Goal: Check status: Check status

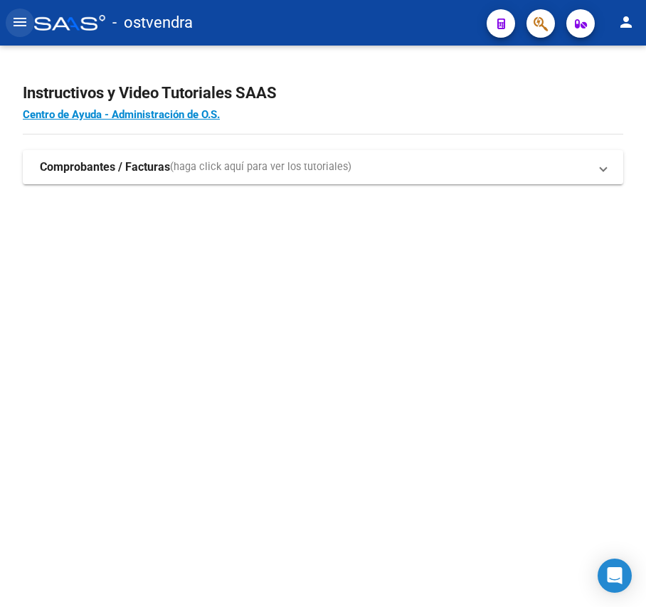
click at [23, 28] on mat-icon "menu" at bounding box center [19, 22] width 17 height 17
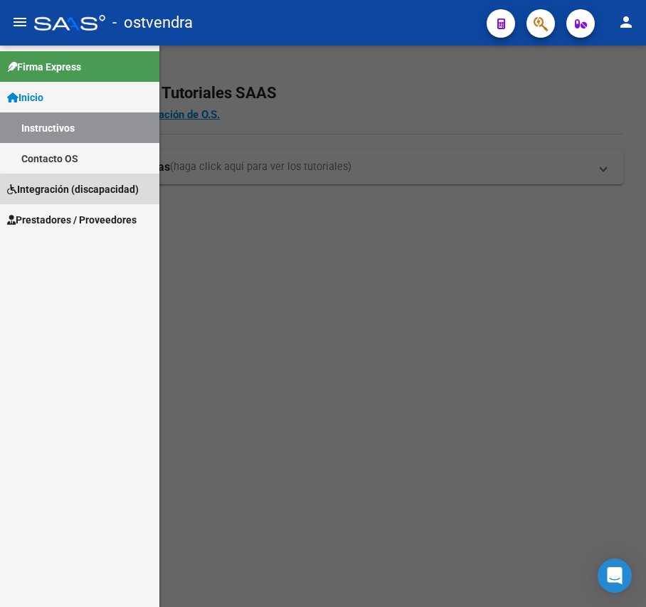
click at [92, 191] on span "Integración (discapacidad)" at bounding box center [73, 189] width 132 height 16
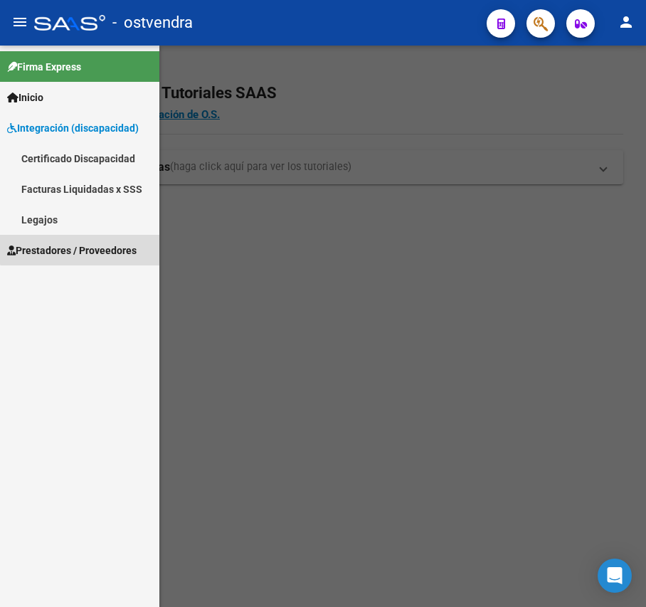
click at [89, 243] on span "Prestadores / Proveedores" at bounding box center [72, 251] width 130 height 16
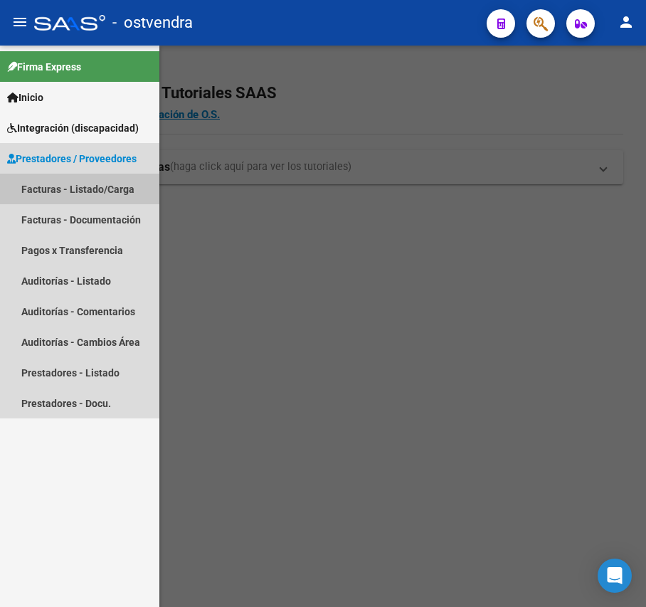
click at [95, 189] on link "Facturas - Listado/Carga" at bounding box center [79, 189] width 159 height 31
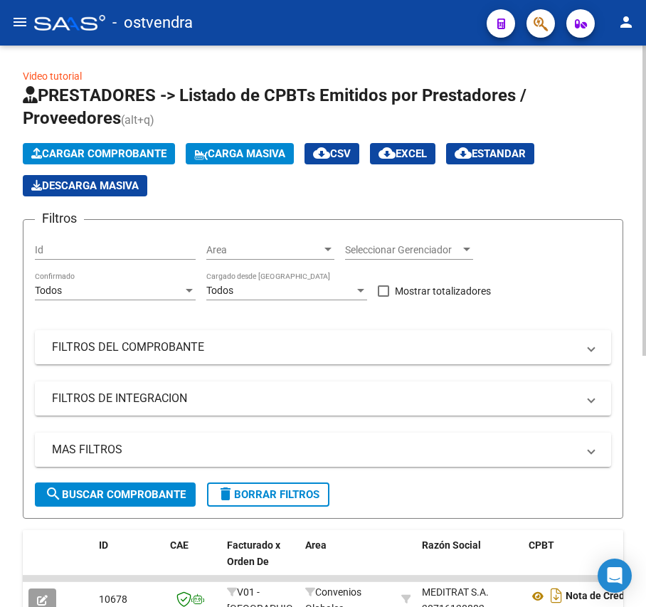
click at [166, 442] on mat-panel-title "MAS FILTROS" at bounding box center [314, 450] width 525 height 16
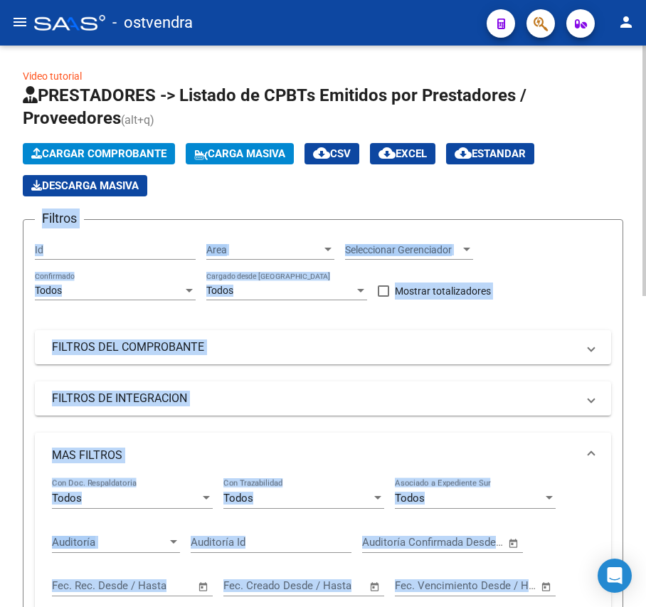
drag, startPoint x: 641, startPoint y: 194, endPoint x: 645, endPoint y: 268, distance: 74.1
click at [602, 228] on form "Filtros Id Area Area Seleccionar Gerenciador Seleccionar Gerenciador Todos Conf…" at bounding box center [323, 490] width 601 height 542
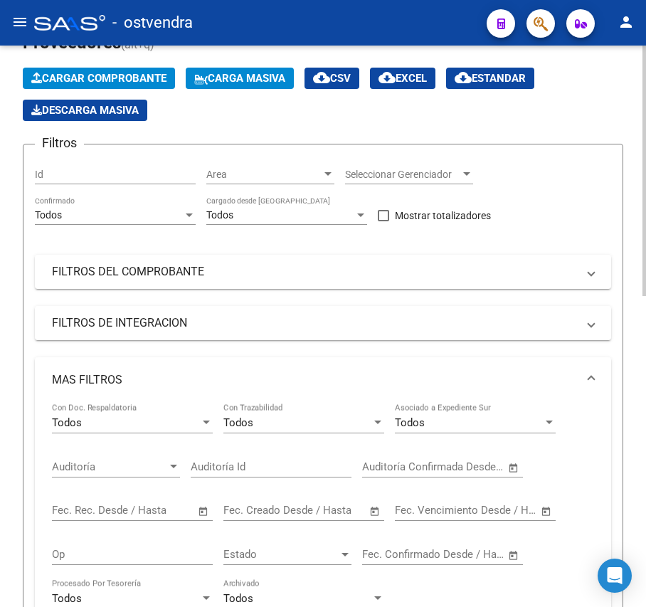
click at [602, 228] on div "Filtros Id Area Area Seleccionar Gerenciador Seleccionar Gerenciador Todos Conf…" at bounding box center [323, 403] width 577 height 494
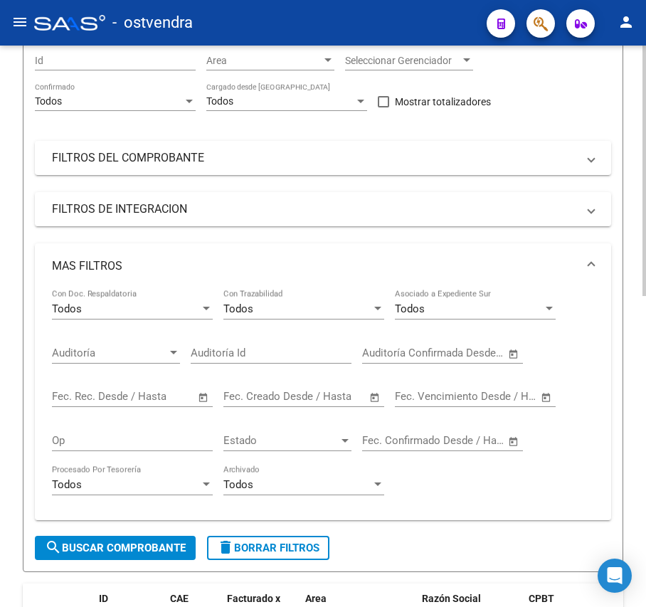
scroll to position [228, 0]
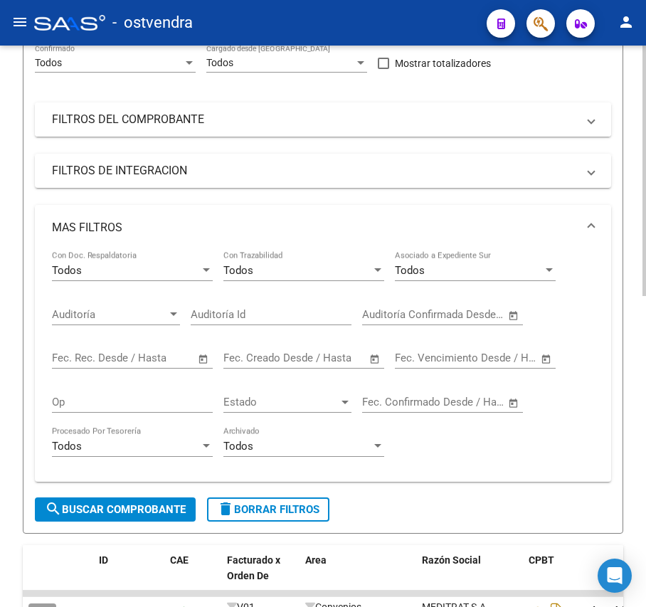
click at [456, 121] on mat-panel-title "FILTROS DEL COMPROBANTE" at bounding box center [314, 120] width 525 height 16
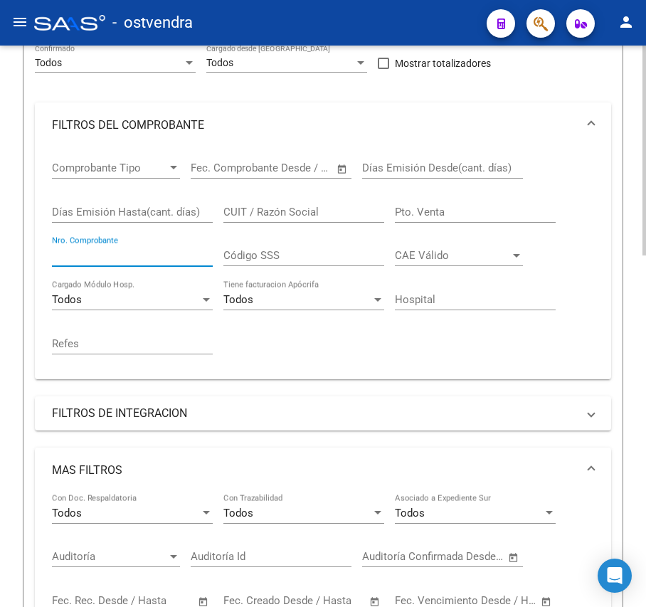
click at [122, 255] on input "Nro. Comprobante" at bounding box center [132, 255] width 161 height 13
type input "1421"
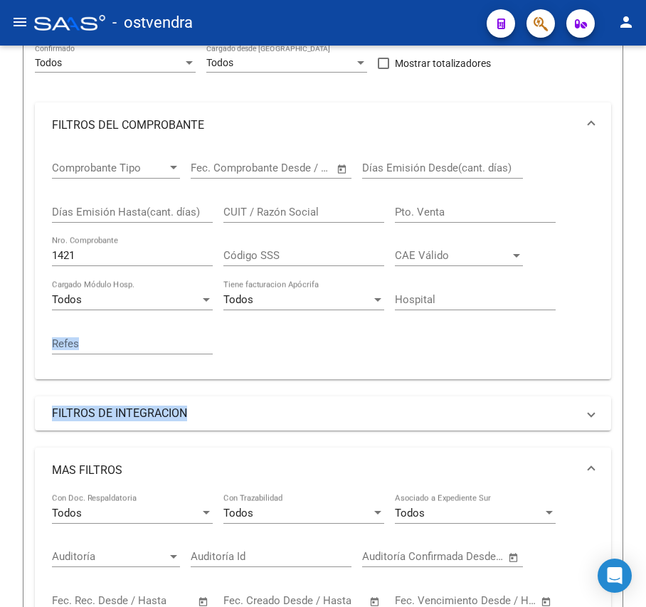
drag, startPoint x: 641, startPoint y: 320, endPoint x: 646, endPoint y: 427, distance: 106.9
click at [646, 427] on html "menu - ostvendra person Firma Express Inicio Instructivos Contacto OS Integraci…" at bounding box center [323, 303] width 646 height 607
click at [636, 423] on div "Video tutorial PRESTADORES -> Listado de CPBTs Emitidos por Prestadores / Prove…" at bounding box center [323, 561] width 646 height 1486
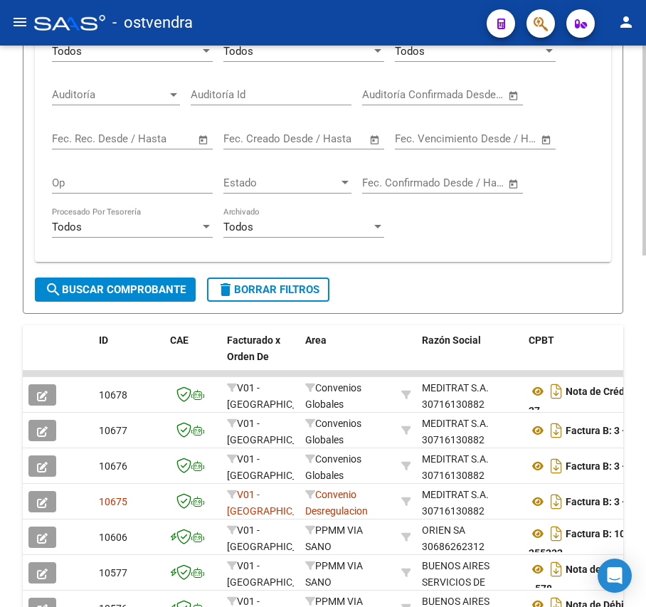
click at [623, 516] on div "Video tutorial PRESTADORES -> Listado de CPBTs Emitidos por Prestadores / Prove…" at bounding box center [325, 99] width 650 height 1486
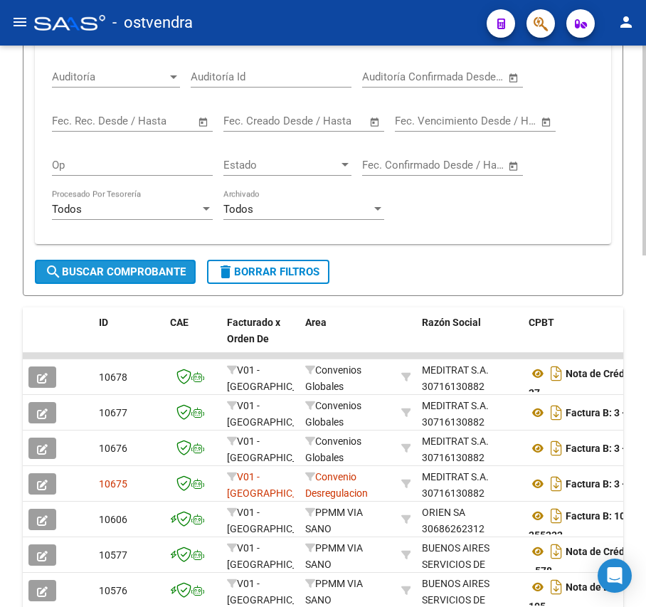
click at [152, 273] on span "search Buscar Comprobante" at bounding box center [115, 271] width 141 height 13
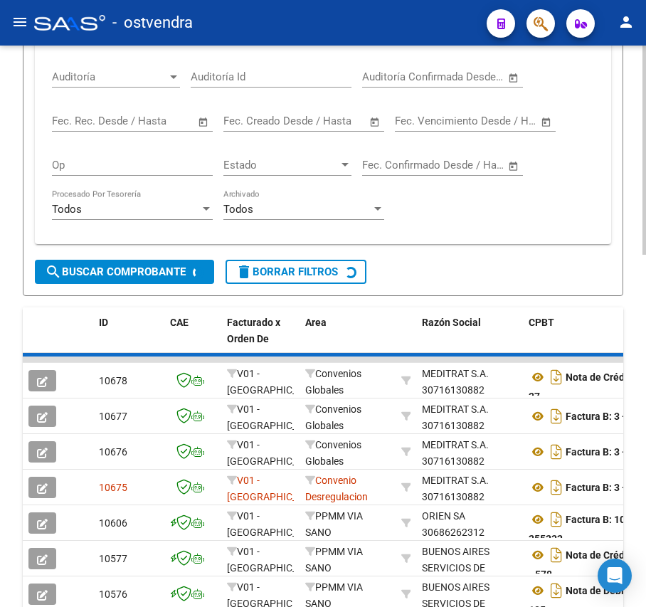
scroll to position [596, 0]
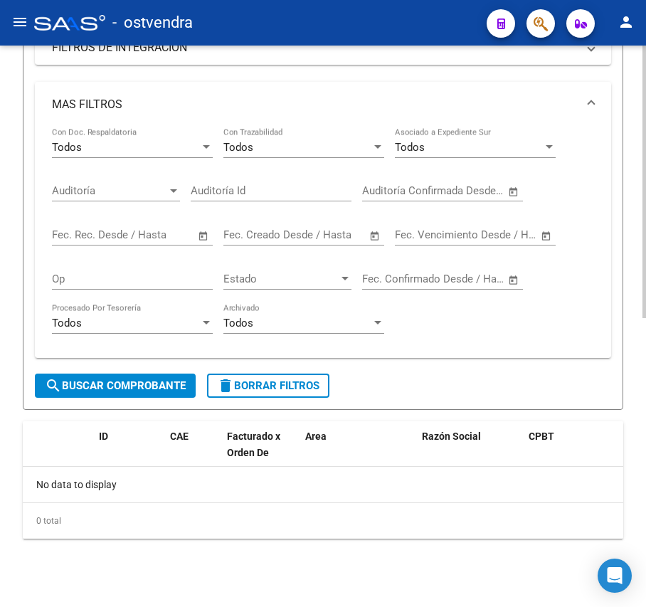
click at [641, 285] on div "Video tutorial PRESTADORES -> Listado de CPBTs Emitidos por Prestadores / Prove…" at bounding box center [323, 29] width 646 height 1155
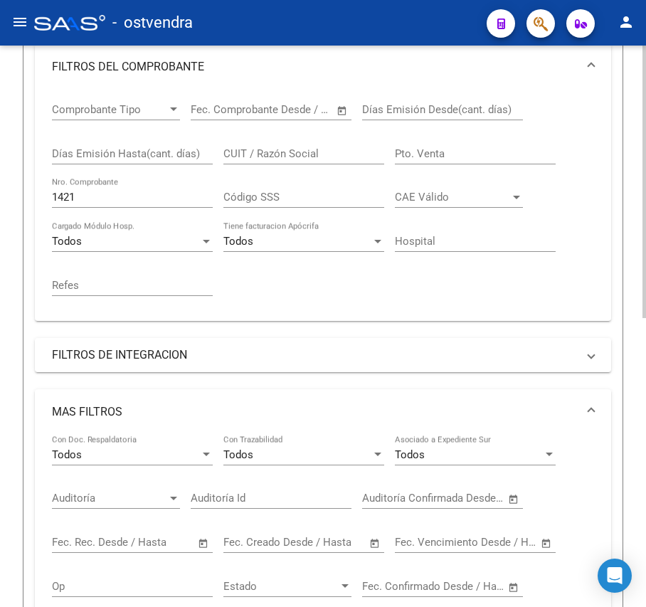
click at [639, 192] on div "Video tutorial PRESTADORES -> Listado de CPBTs Emitidos por Prestadores / Prove…" at bounding box center [325, 336] width 650 height 1155
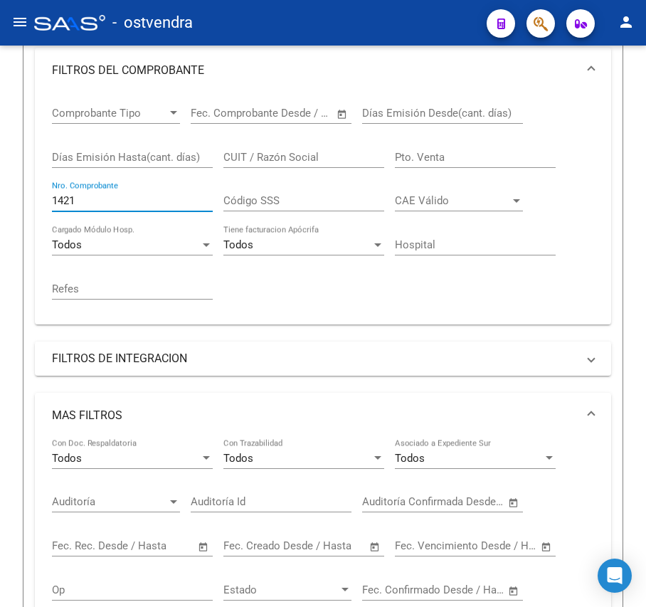
drag, startPoint x: 151, startPoint y: 197, endPoint x: -31, endPoint y: 198, distance: 181.5
click at [0, 198] on html "menu - ostvendra person Firma Express Inicio Instructivos Contacto OS Integraci…" at bounding box center [323, 303] width 646 height 607
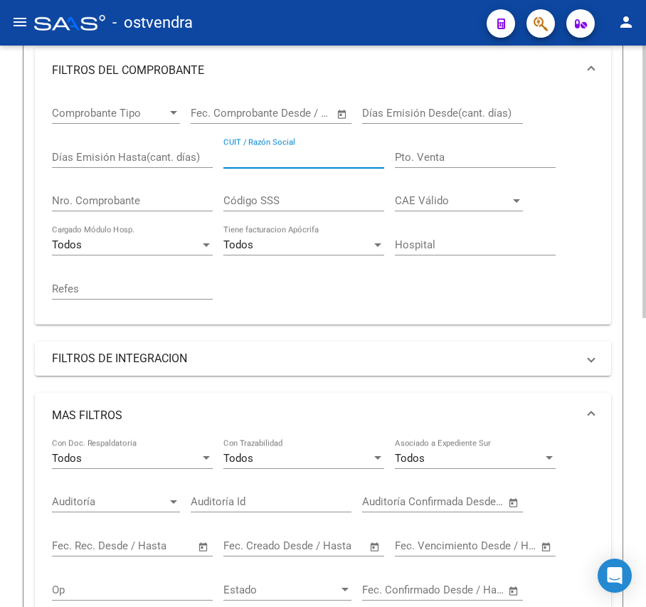
click at [279, 160] on input "CUIT / Razón Social" at bounding box center [303, 157] width 161 height 13
paste input "30716943085"
type input "30716943085"
click at [586, 60] on mat-expansion-panel-header "FILTROS DEL COMPROBANTE" at bounding box center [323, 71] width 577 height 46
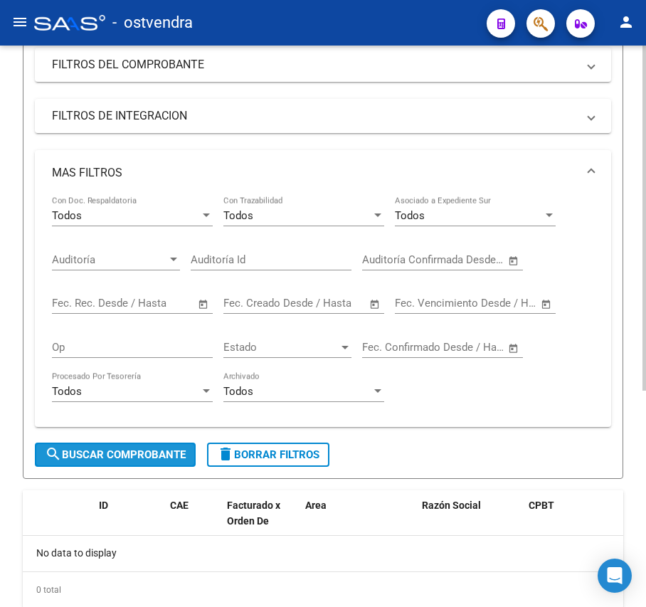
click at [172, 454] on span "search Buscar Comprobante" at bounding box center [115, 454] width 141 height 13
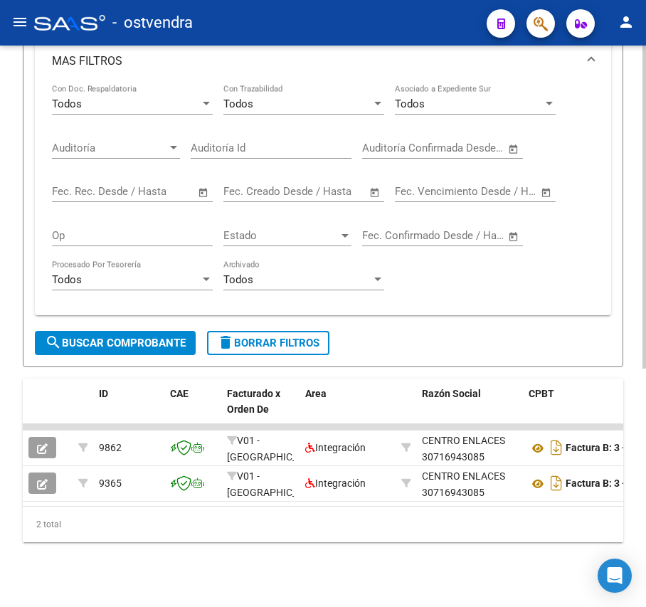
scroll to position [414, 0]
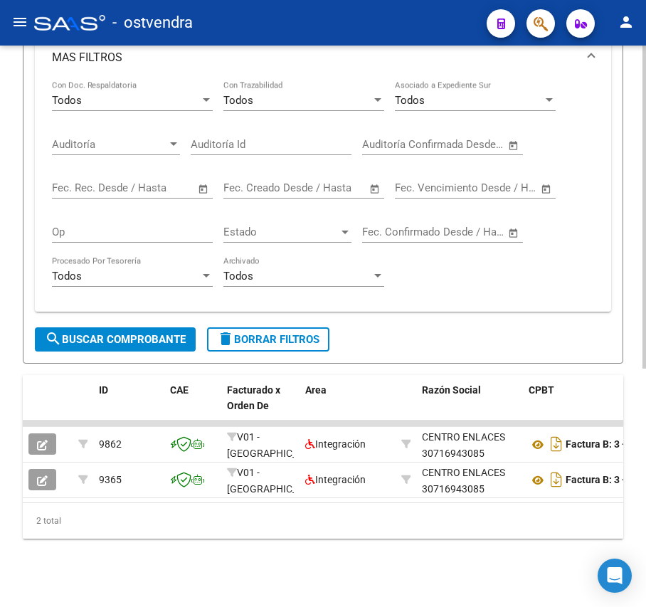
click at [646, 384] on html "menu - ostvendra person Firma Express Inicio Instructivos Contacto OS Integraci…" at bounding box center [323, 303] width 646 height 607
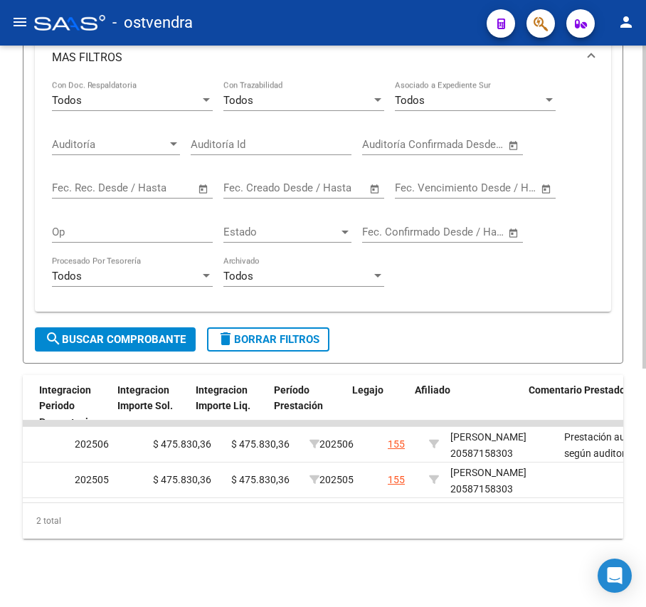
scroll to position [0, 1784]
